Goal: Information Seeking & Learning: Learn about a topic

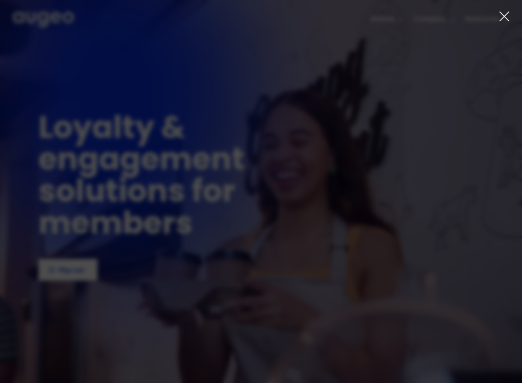
click at [504, 16] on icon at bounding box center [504, 16] width 9 height 9
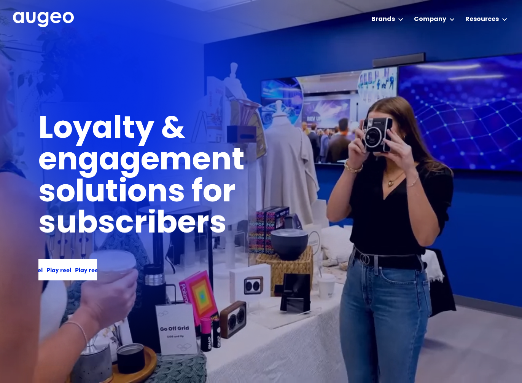
click at [57, 263] on div "Play reel Play reel Play reel Play reel" at bounding box center [67, 269] width 59 height 21
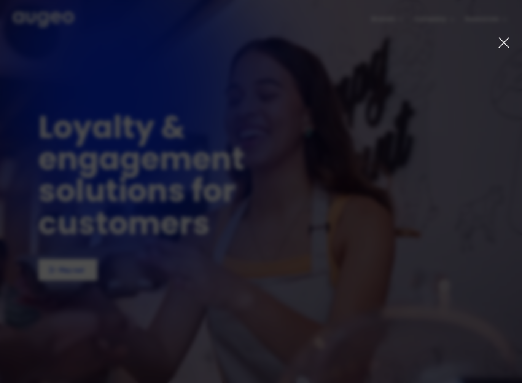
click at [499, 41] on icon at bounding box center [504, 43] width 12 height 12
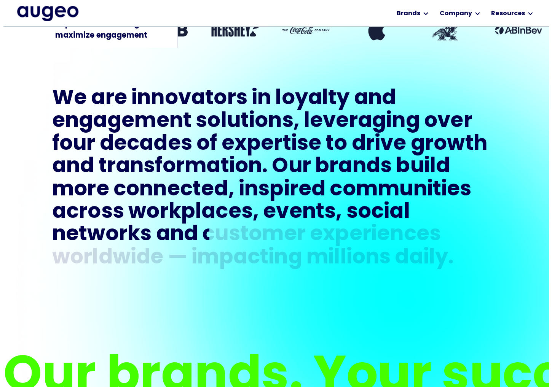
scroll to position [397, 0]
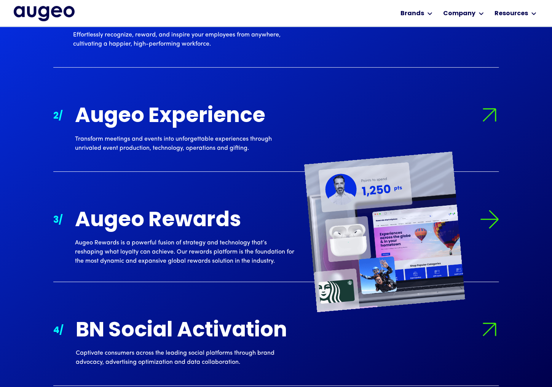
click at [220, 246] on div "Augeo Rewards is a powerful fusion of strategy and technology that’s reshaping …" at bounding box center [184, 252] width 219 height 27
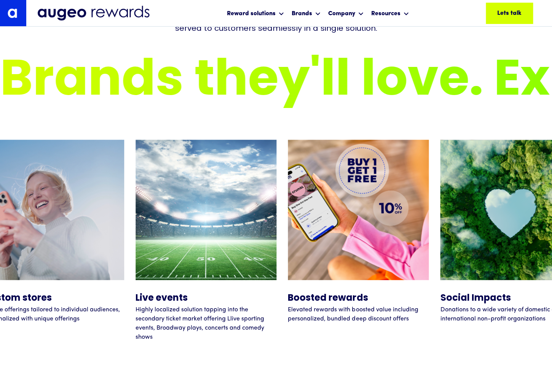
scroll to position [2664, 0]
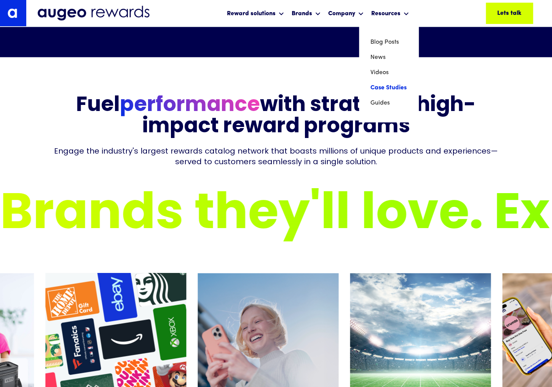
click at [387, 91] on link "Case Studies" at bounding box center [388, 87] width 37 height 15
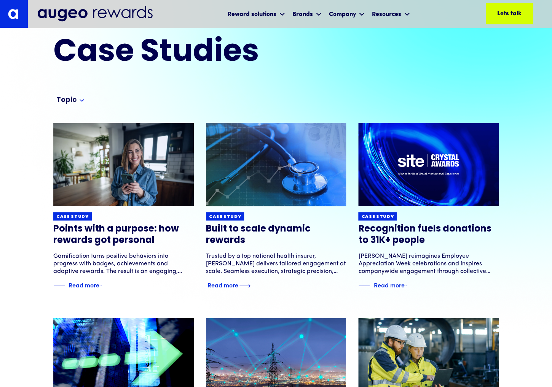
scroll to position [31, 0]
click at [308, 187] on img at bounding box center [276, 165] width 168 height 100
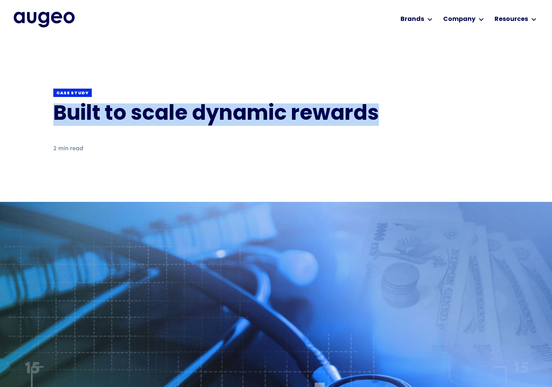
drag, startPoint x: 386, startPoint y: 113, endPoint x: 46, endPoint y: 119, distance: 340.7
click at [46, 119] on div "Back Case study Built to scale dynamic rewards 2 min read Download a PDF Downlo…" at bounding box center [276, 121] width 552 height 162
copy h1 "Built to scale dynamic rewards"
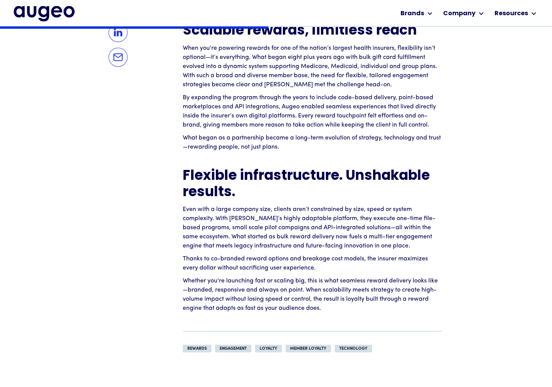
scroll to position [586, 0]
drag, startPoint x: 327, startPoint y: 309, endPoint x: 178, endPoint y: 56, distance: 294.2
click at [182, 39] on div "Scalable rewards, limitless reach When you're powering rewards for one of the n…" at bounding box center [275, 188] width 445 height 330
copy div "Scalable rewards, limitless reach When you're powering rewards for one of the n…"
